Goal: Information Seeking & Learning: Learn about a topic

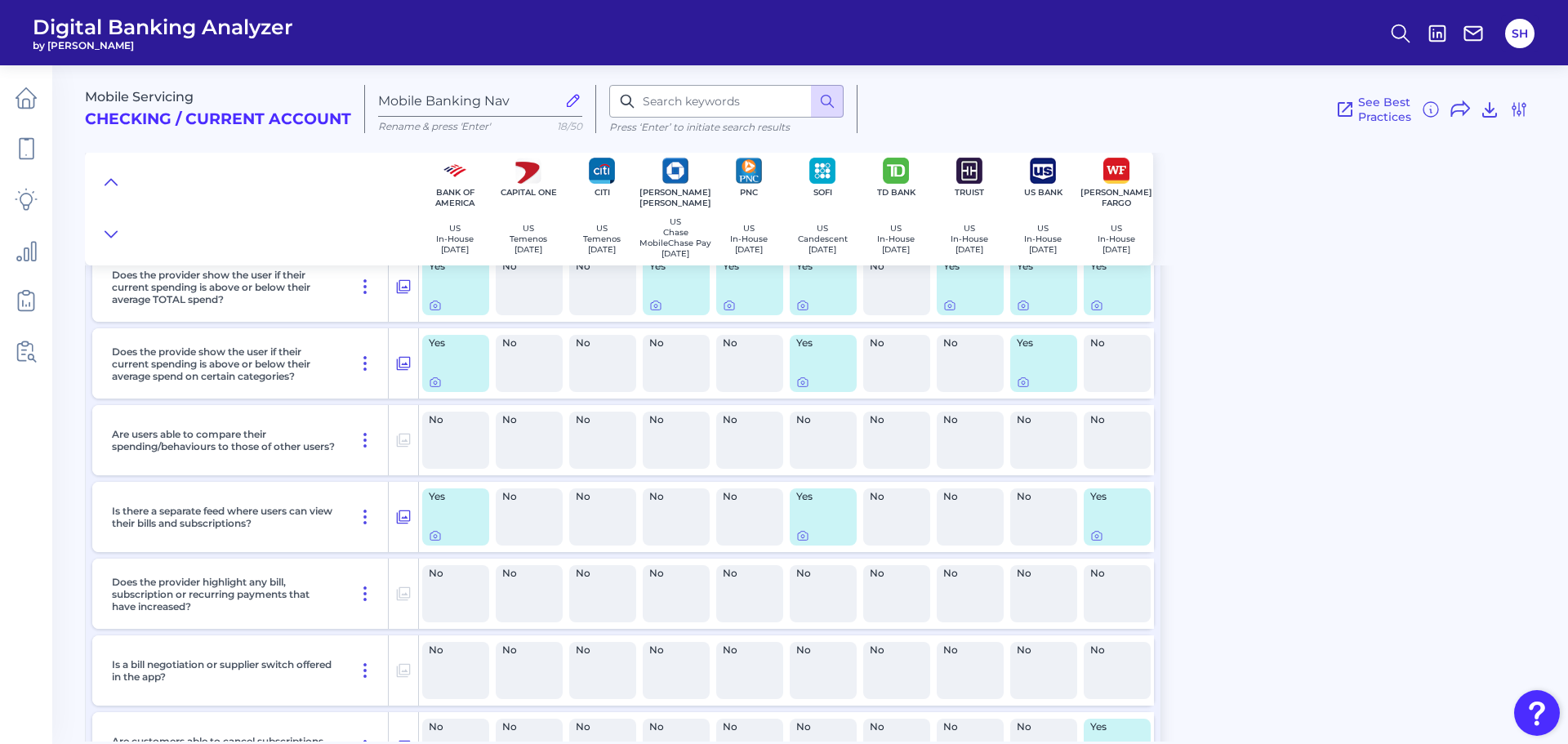
scroll to position [816, 0]
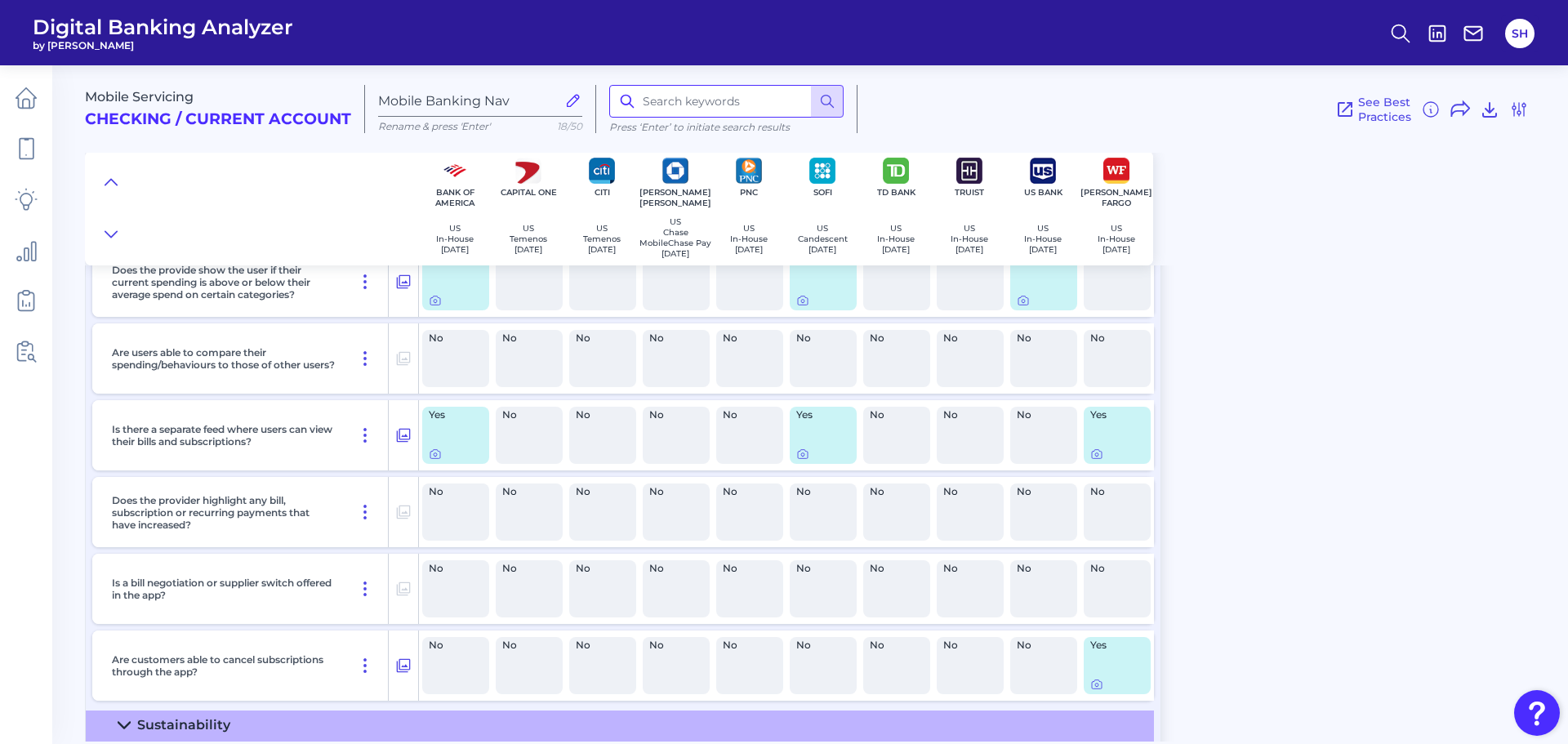
click at [671, 107] on input at bounding box center [726, 101] width 235 height 33
type input "cash flow"
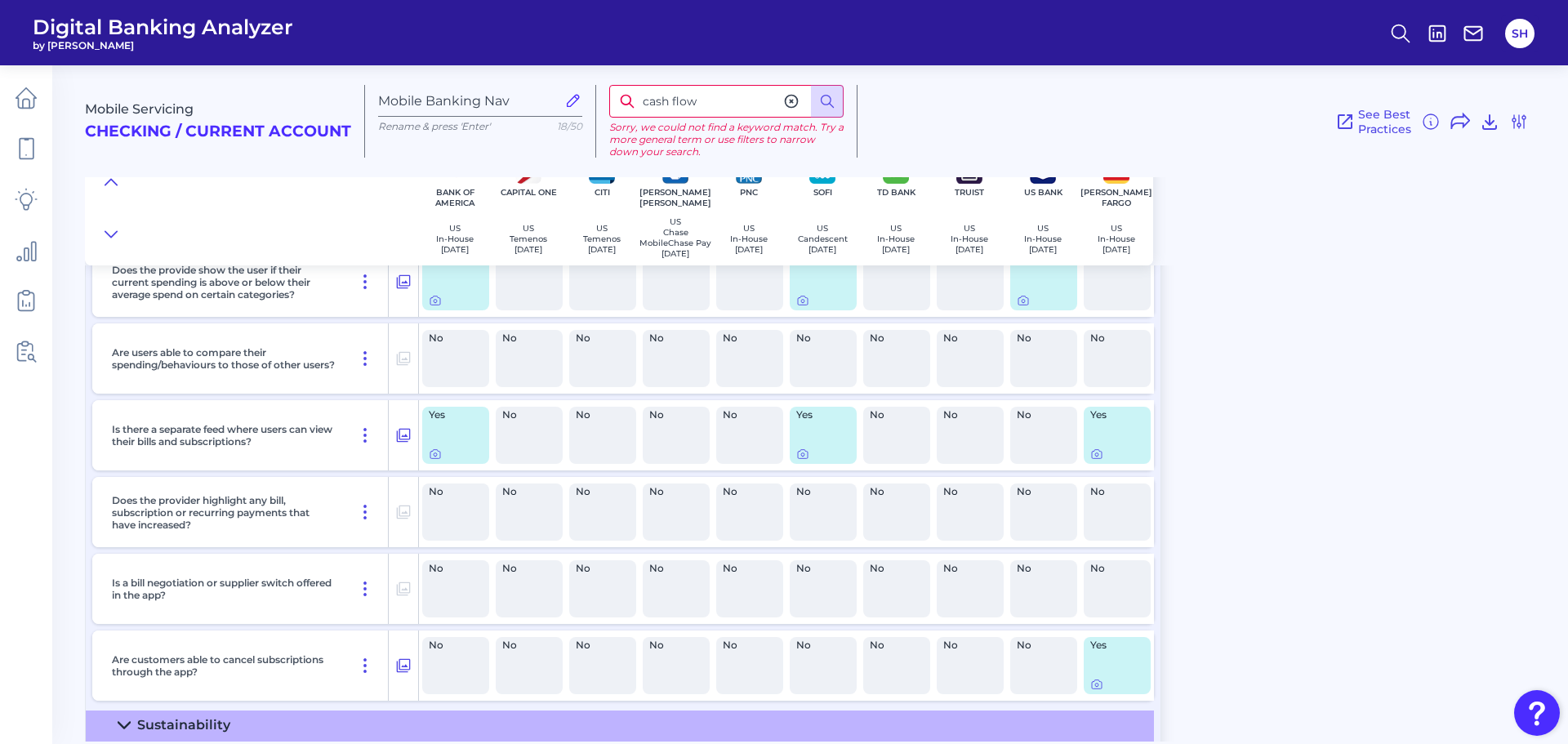
click at [724, 100] on input "cash flow" at bounding box center [726, 101] width 235 height 33
click at [1393, 541] on div "Mobile Servicing Checking / Current Account Mobile Banking Nav Rename & press '…" at bounding box center [827, 398] width 1484 height 689
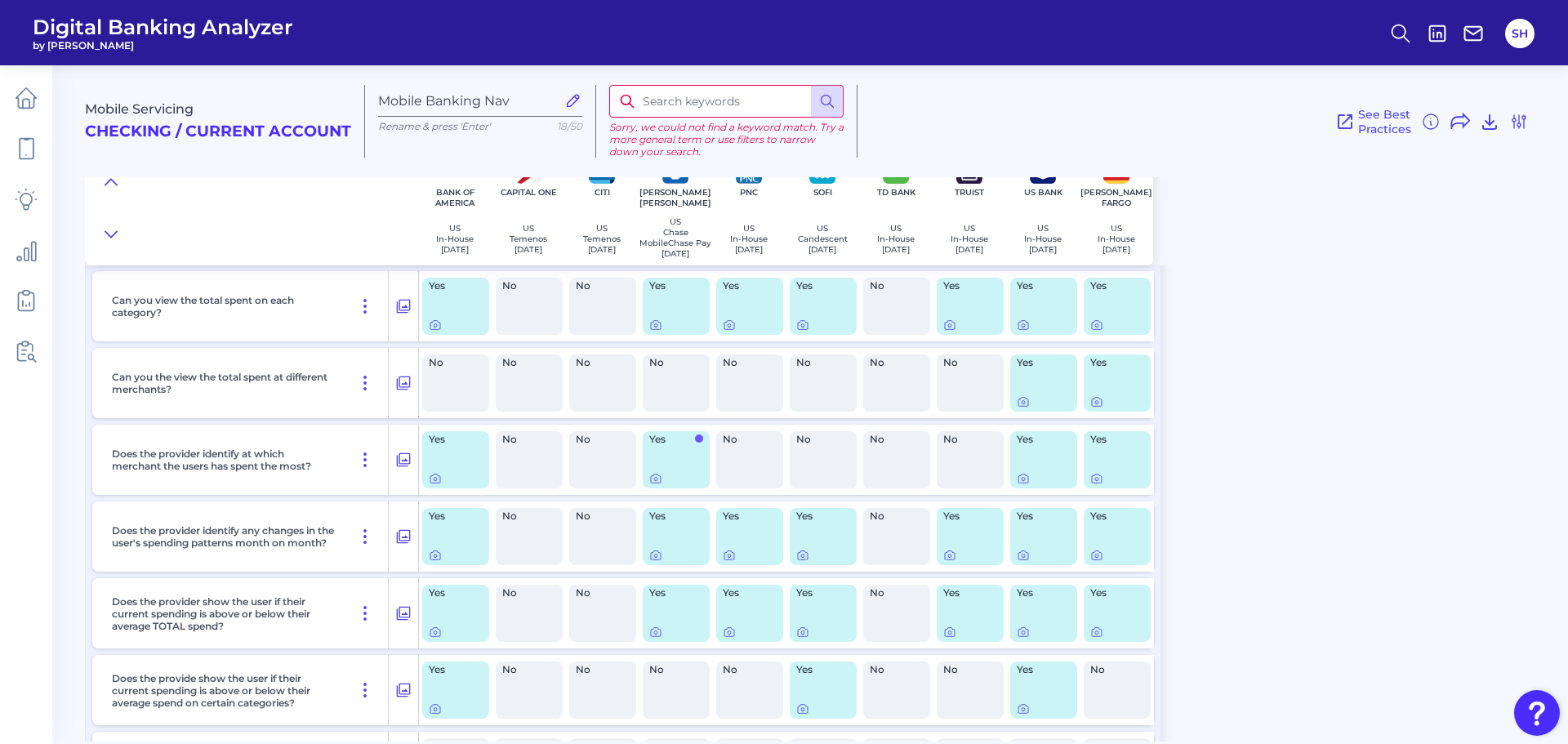
scroll to position [490, 0]
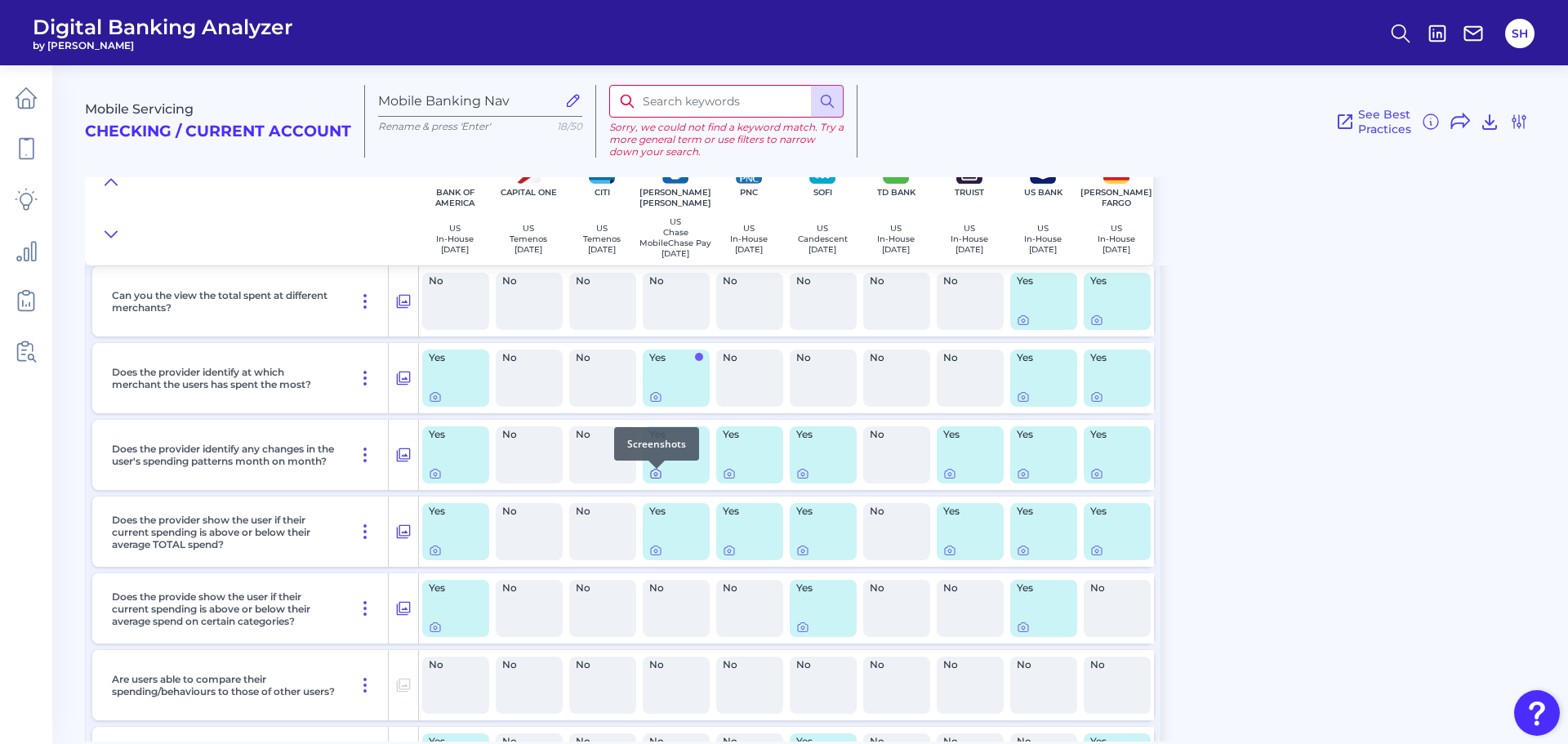
click at [659, 480] on icon at bounding box center [656, 474] width 13 height 13
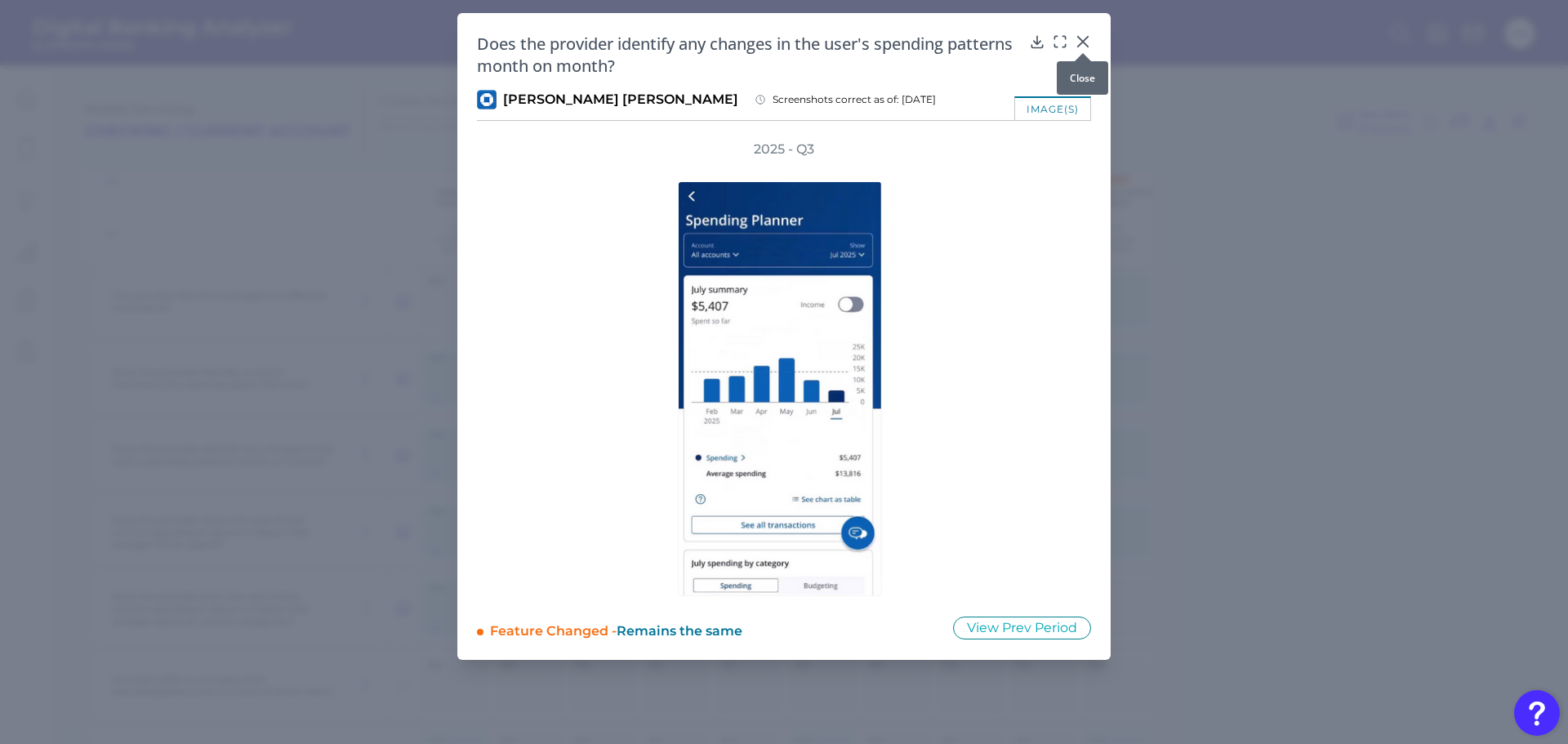
click at [1087, 42] on icon at bounding box center [1083, 41] width 16 height 16
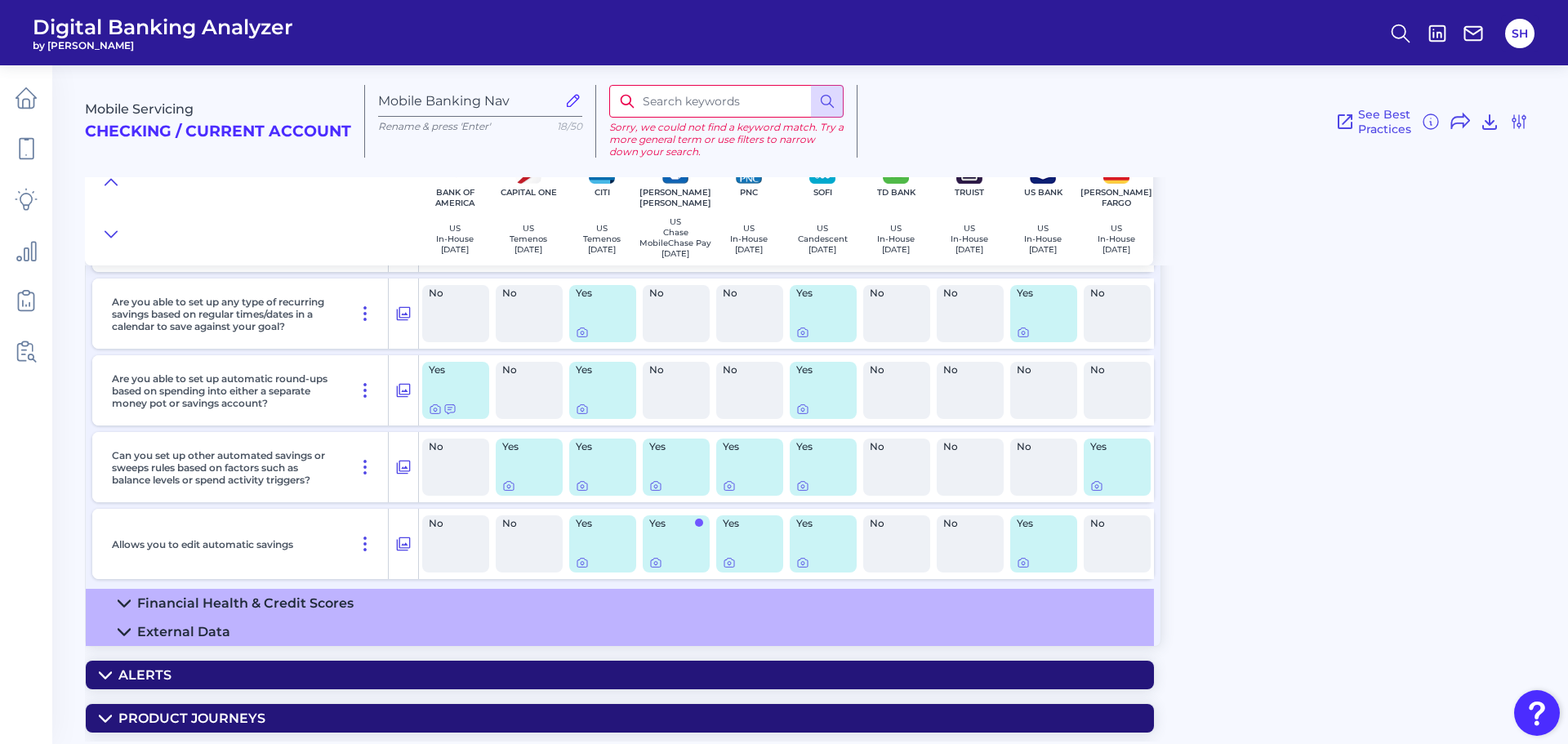
scroll to position [2116, 0]
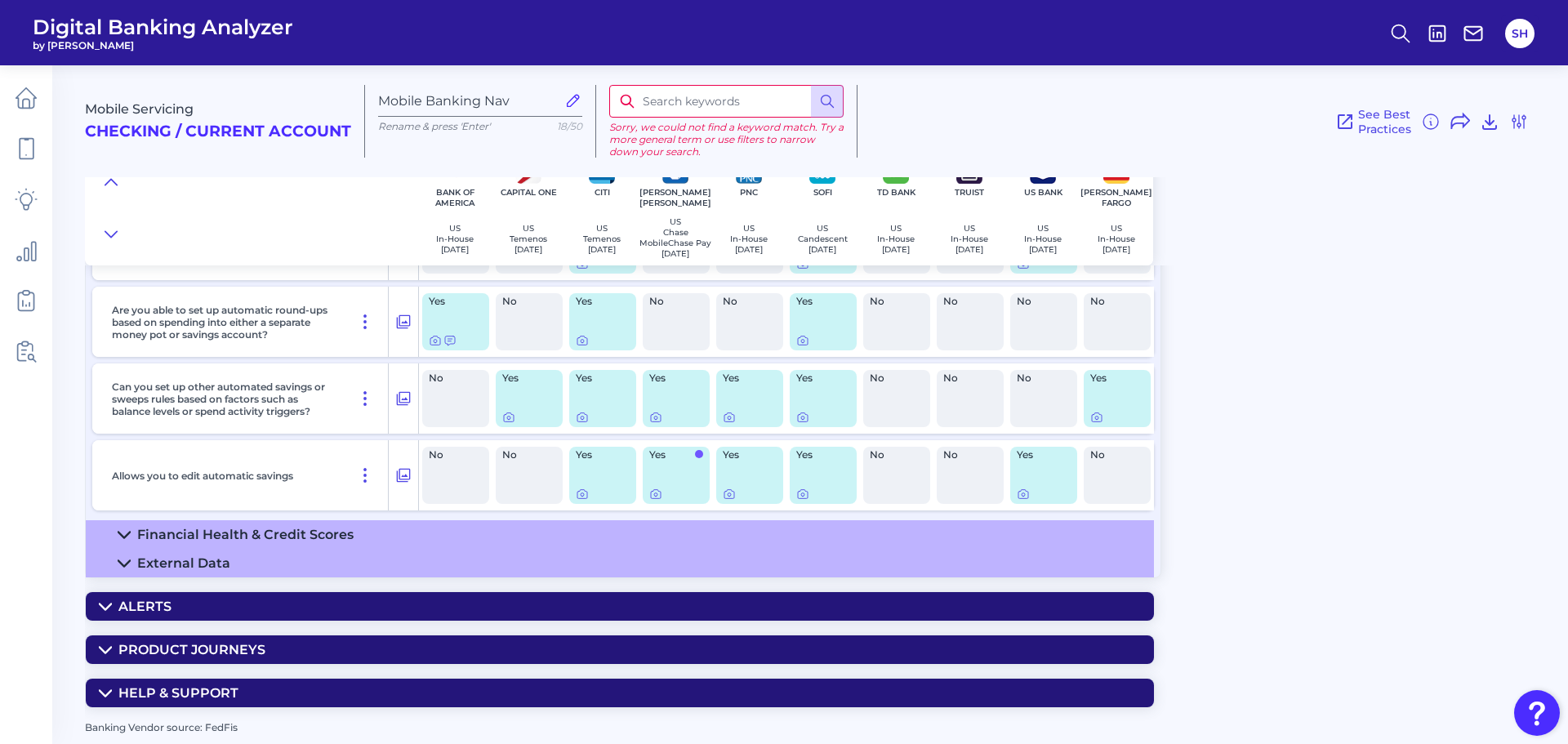
click at [662, 533] on summary "Financial Health & Credit Scores" at bounding box center [619, 534] width 1069 height 28
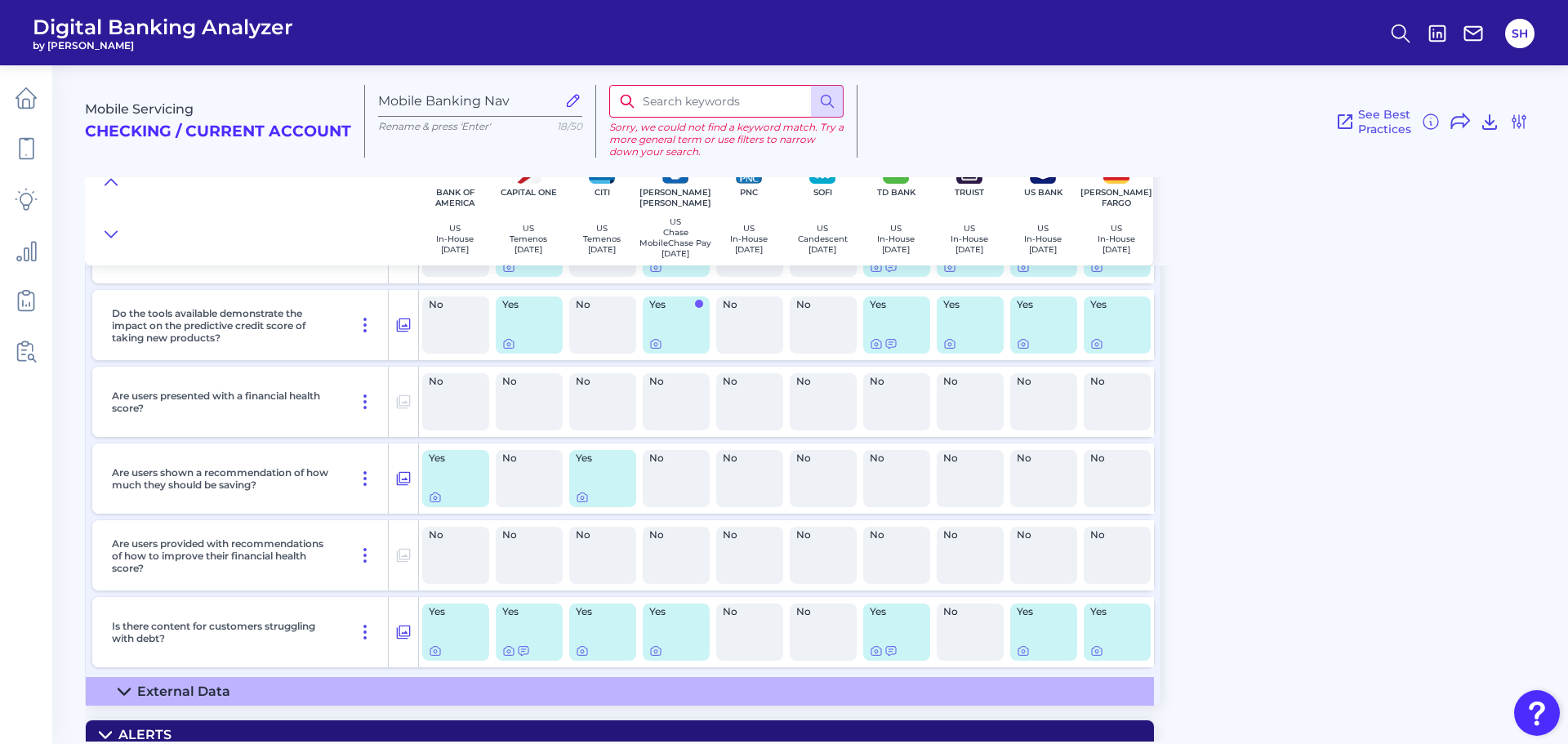
scroll to position [2688, 0]
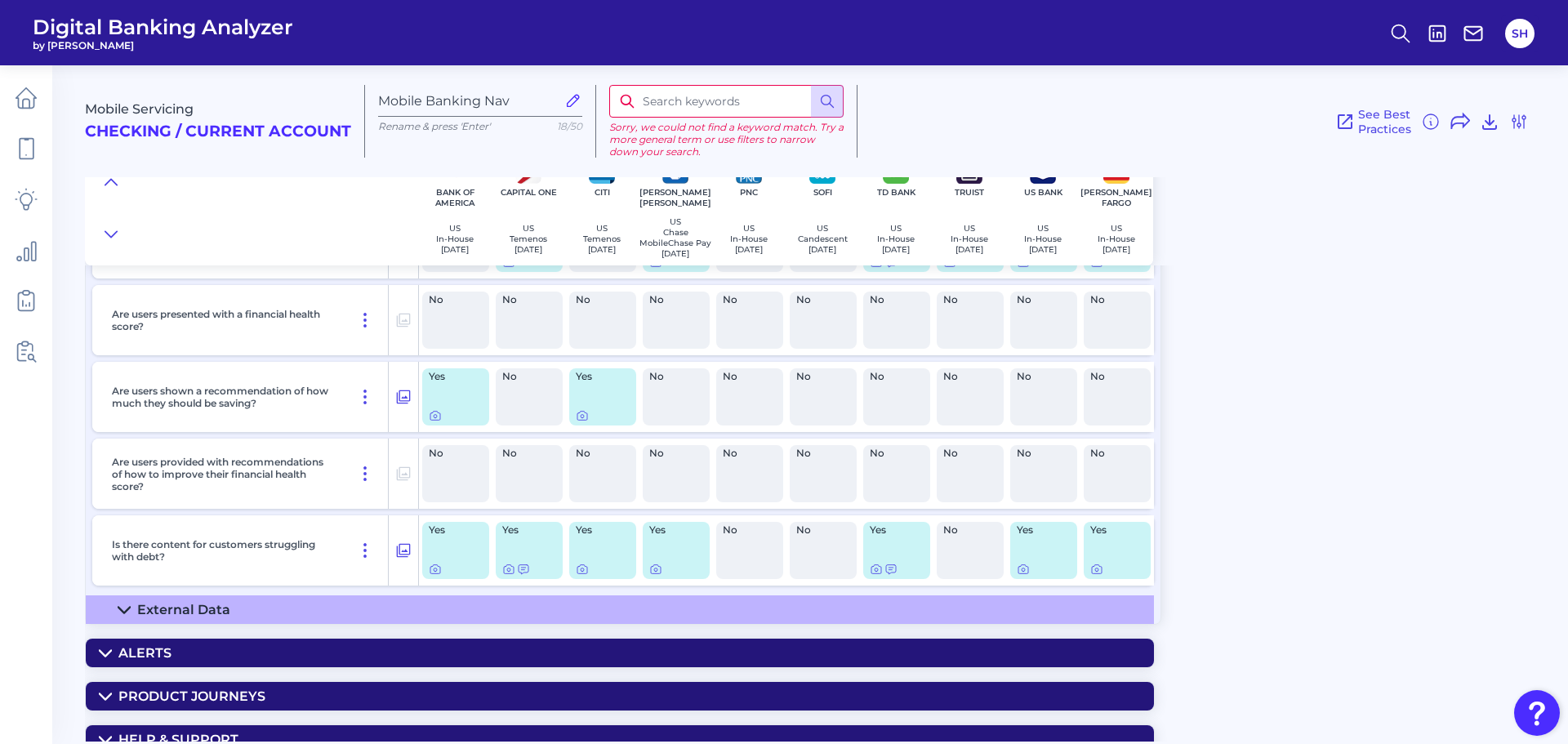
click at [656, 615] on summary "External Data" at bounding box center [619, 610] width 1069 height 28
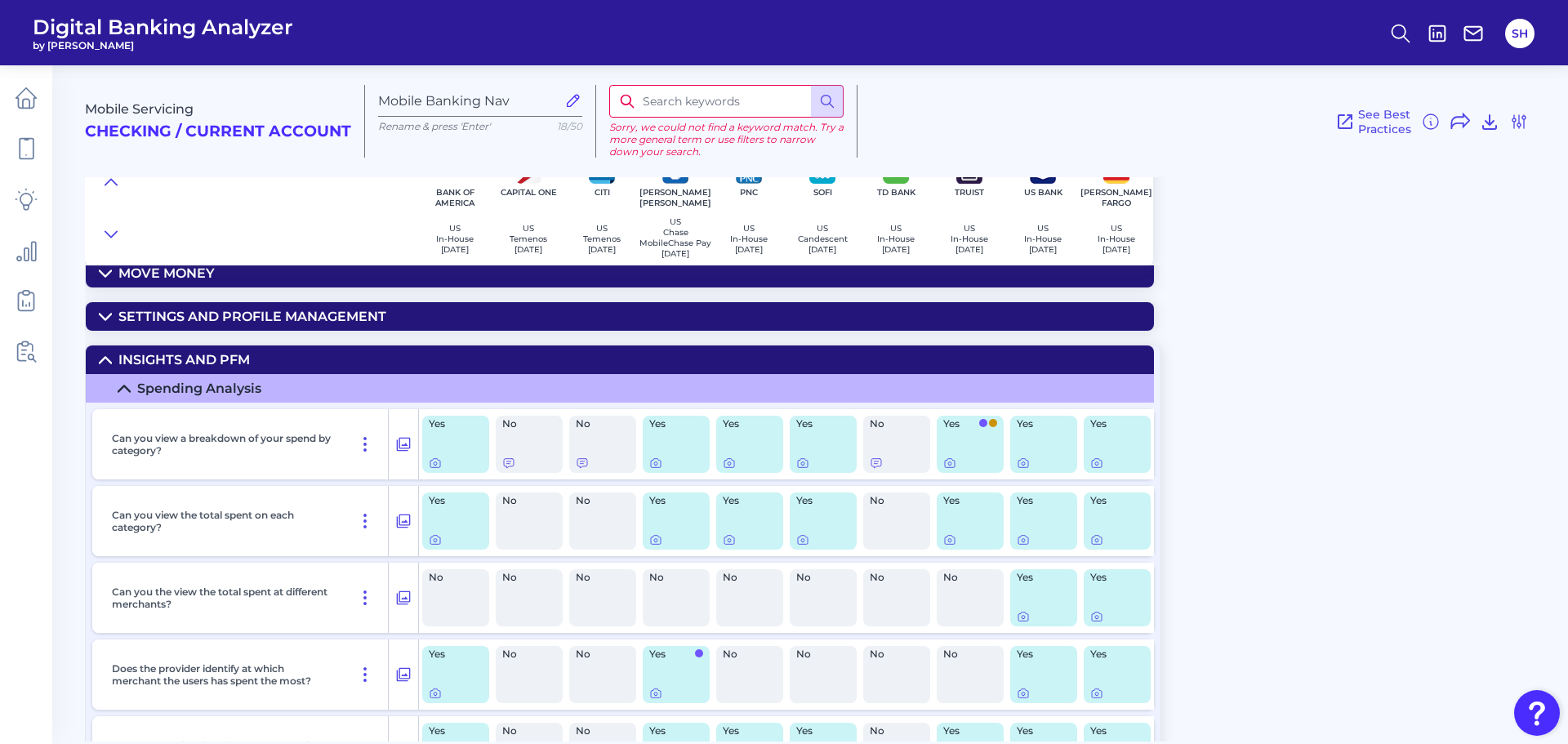
scroll to position [0, 0]
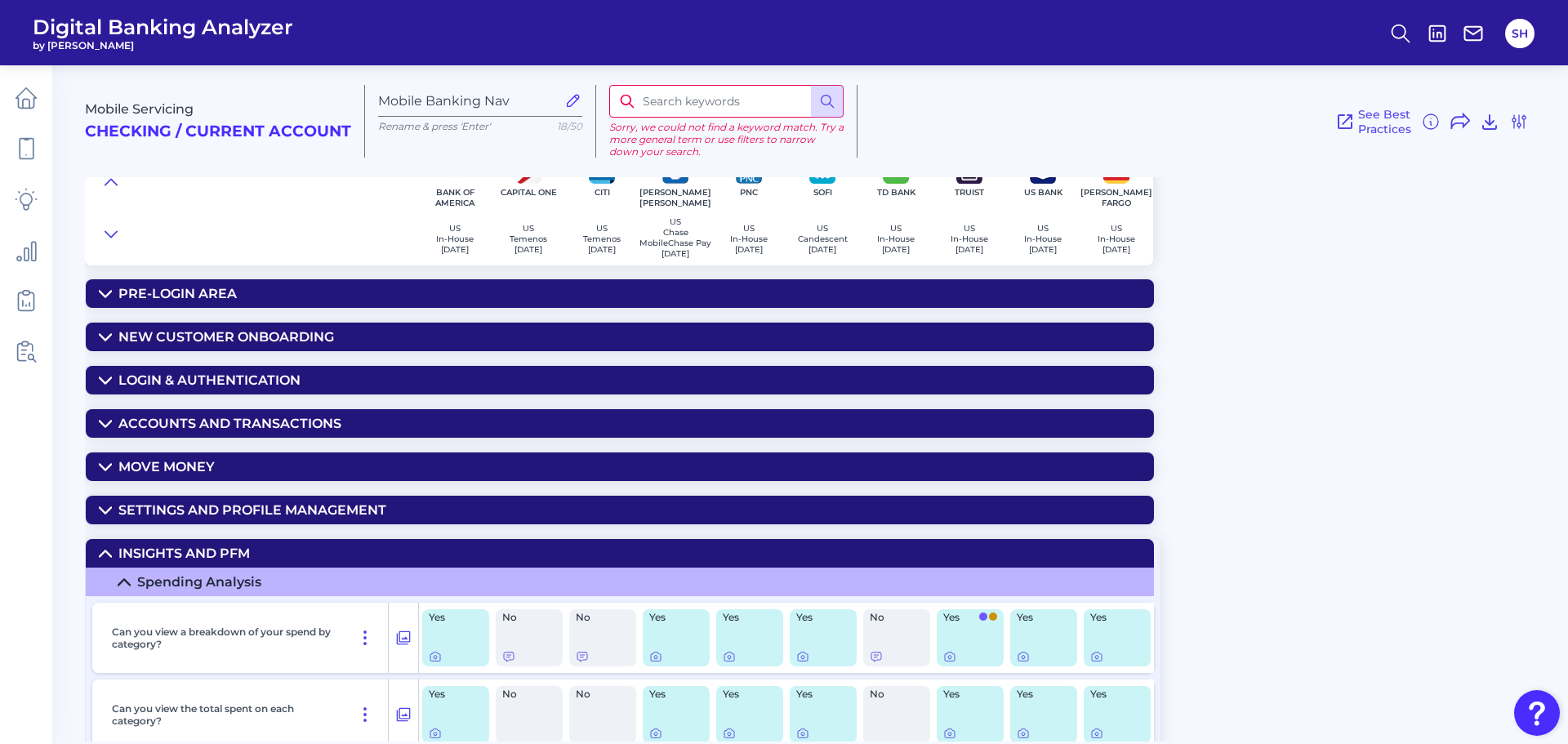
click at [656, 464] on summary "Move Money" at bounding box center [619, 466] width 1069 height 28
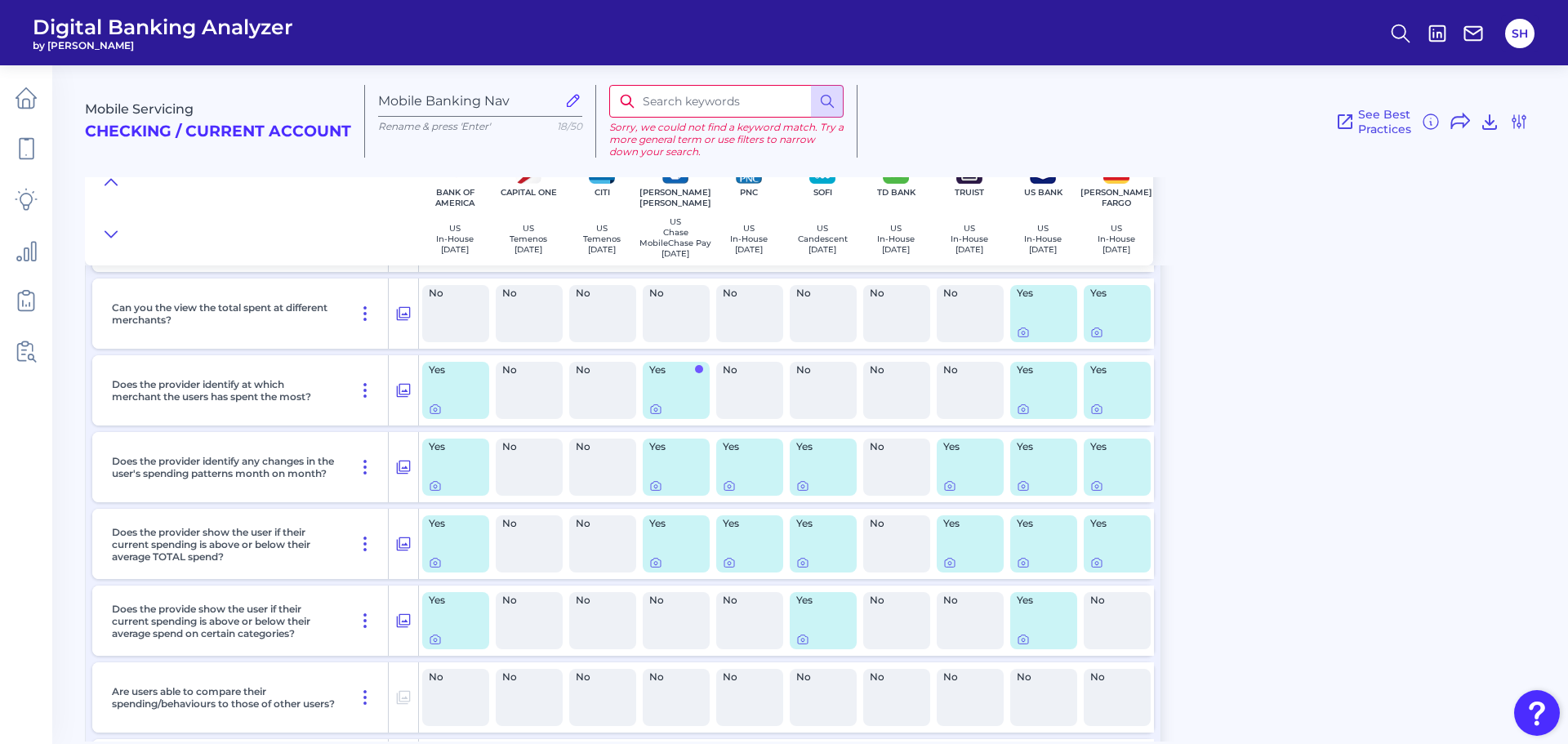
scroll to position [816, 0]
